Goal: Information Seeking & Learning: Learn about a topic

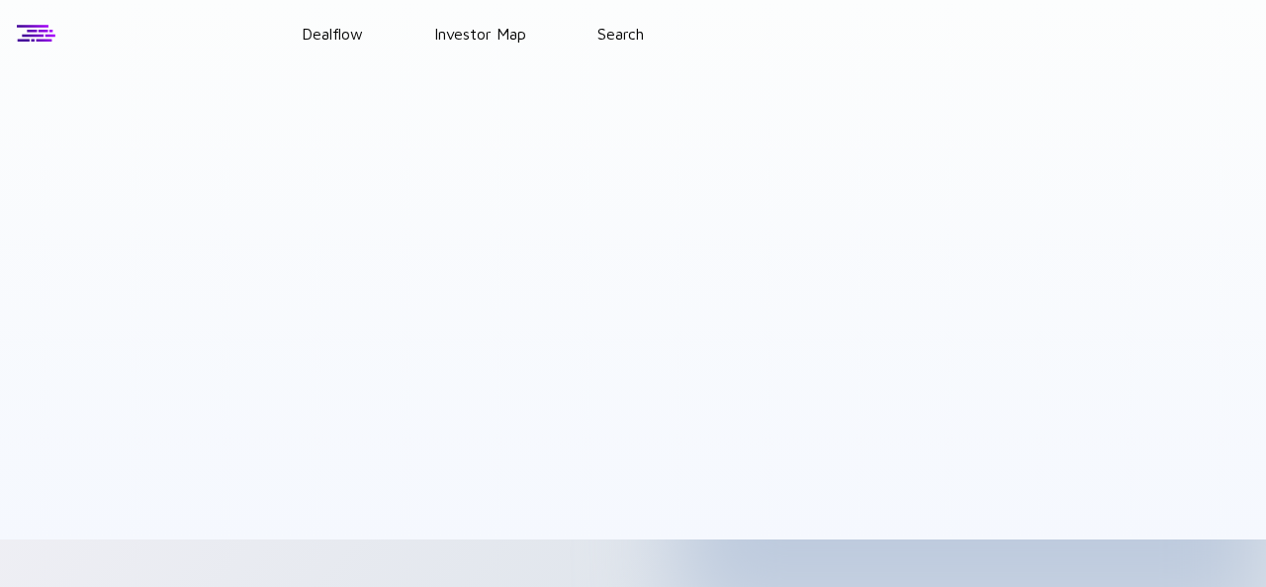
click at [336, 47] on header "Dealflow Investor Map Search" at bounding box center [633, 33] width 1266 height 67
click at [326, 38] on link "Dealflow" at bounding box center [332, 34] width 61 height 18
click at [326, 37] on link "Dealflow" at bounding box center [332, 34] width 61 height 18
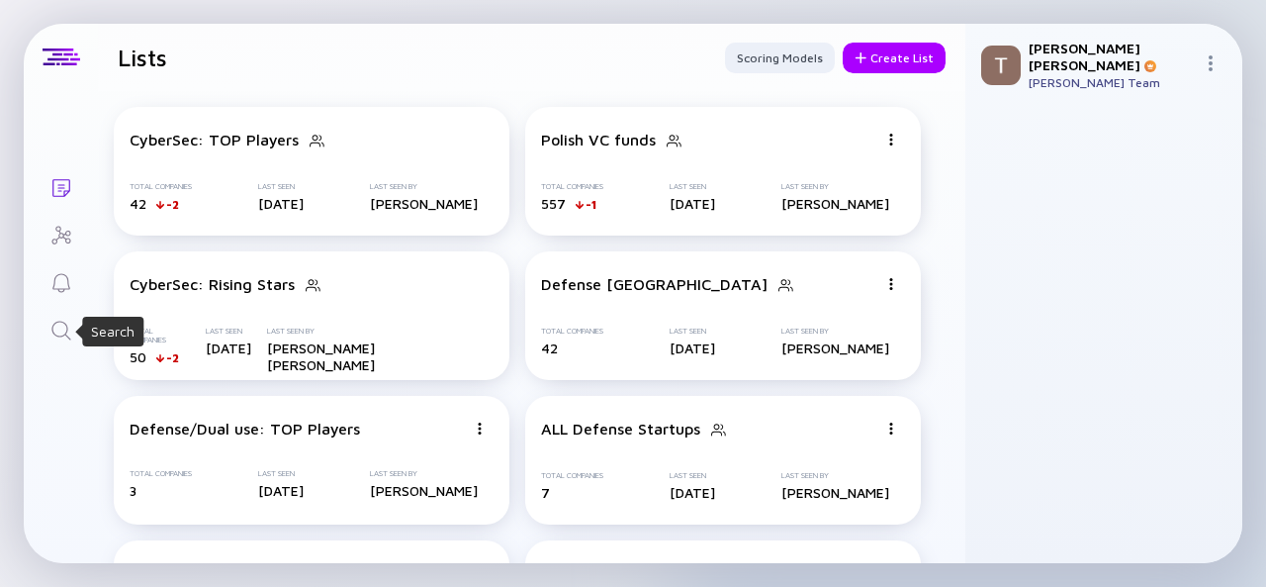
click at [49, 316] on link "Search" at bounding box center [61, 328] width 74 height 47
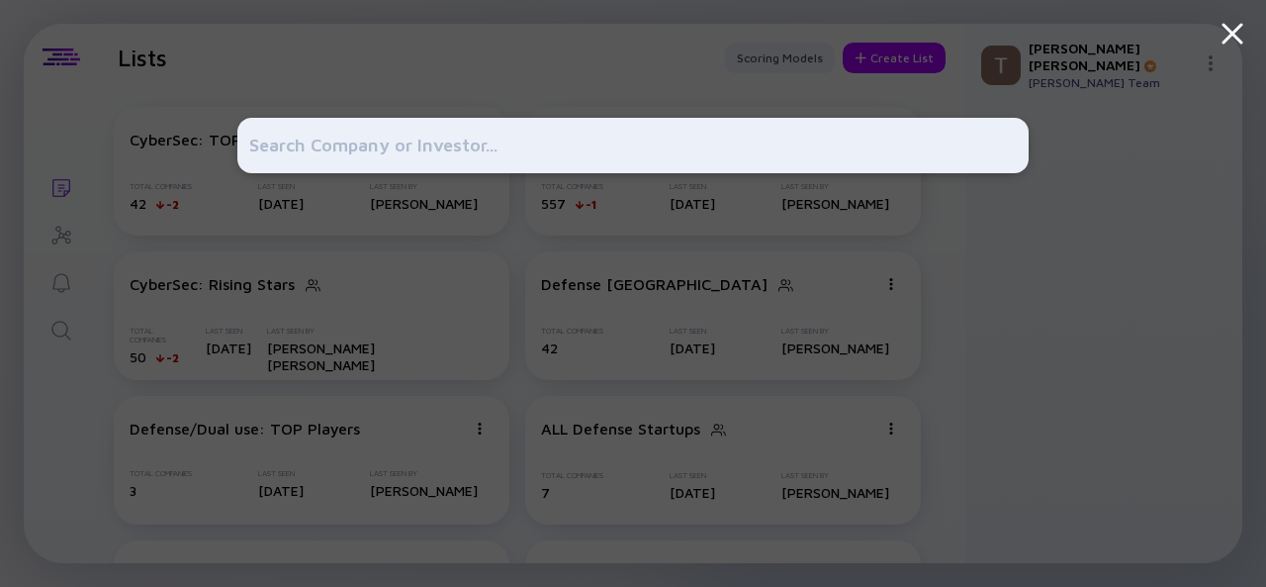
click at [66, 334] on div at bounding box center [633, 293] width 1266 height 587
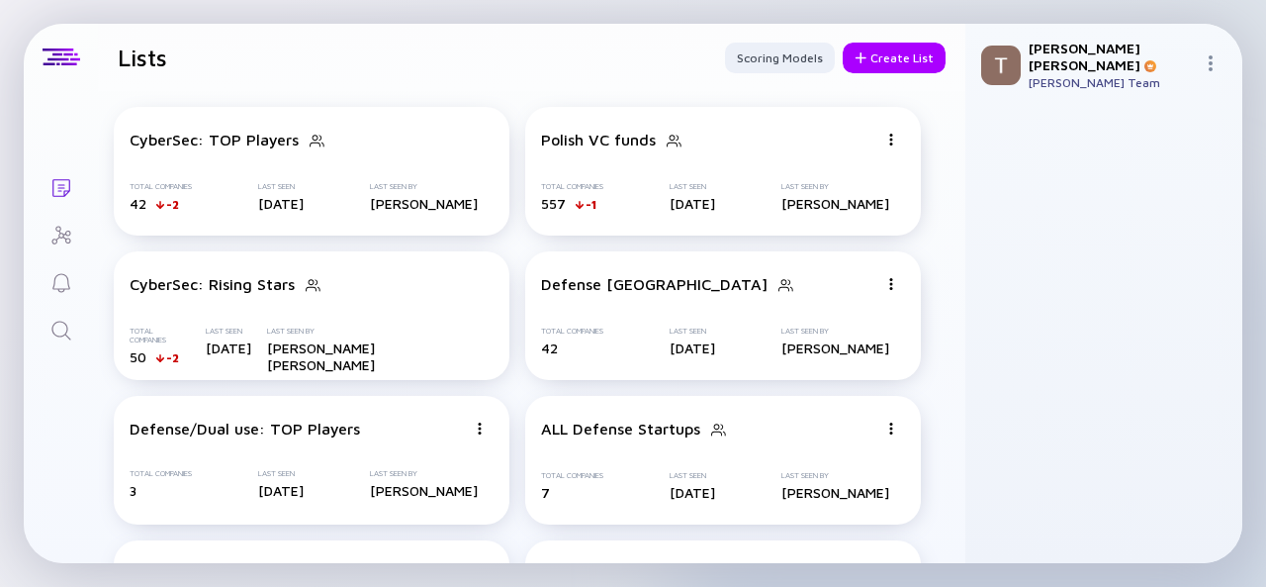
click at [62, 328] on icon "Search" at bounding box center [61, 330] width 24 height 24
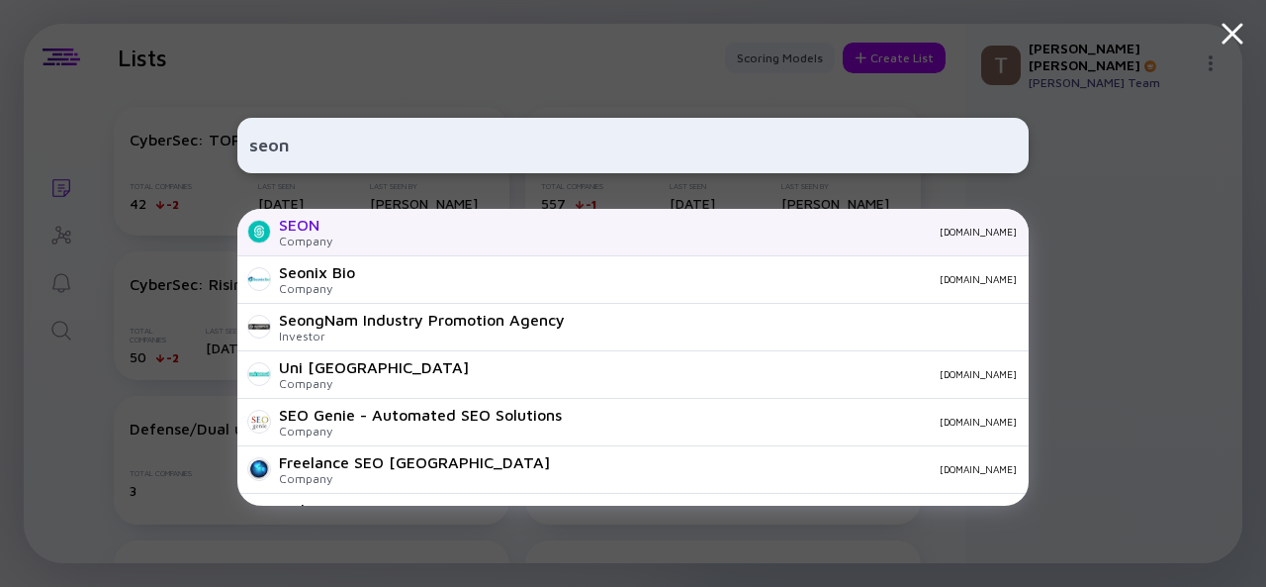
type input "seon"
click at [306, 234] on div "Company" at bounding box center [305, 240] width 53 height 15
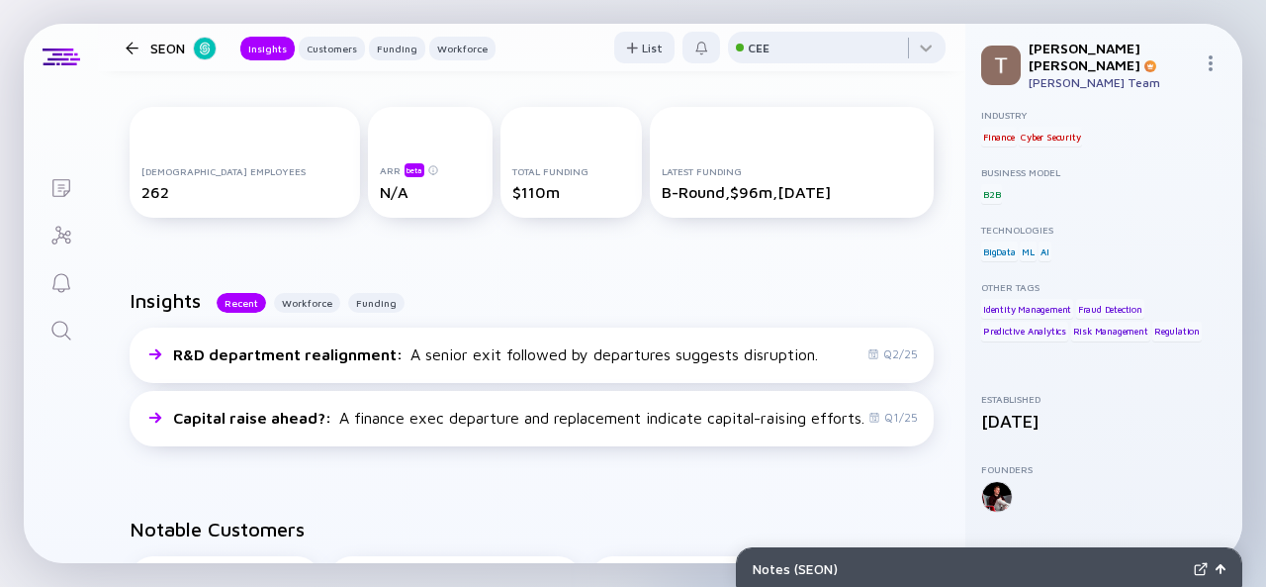
scroll to position [108, 0]
